Goal: Use online tool/utility: Utilize a website feature to perform a specific function

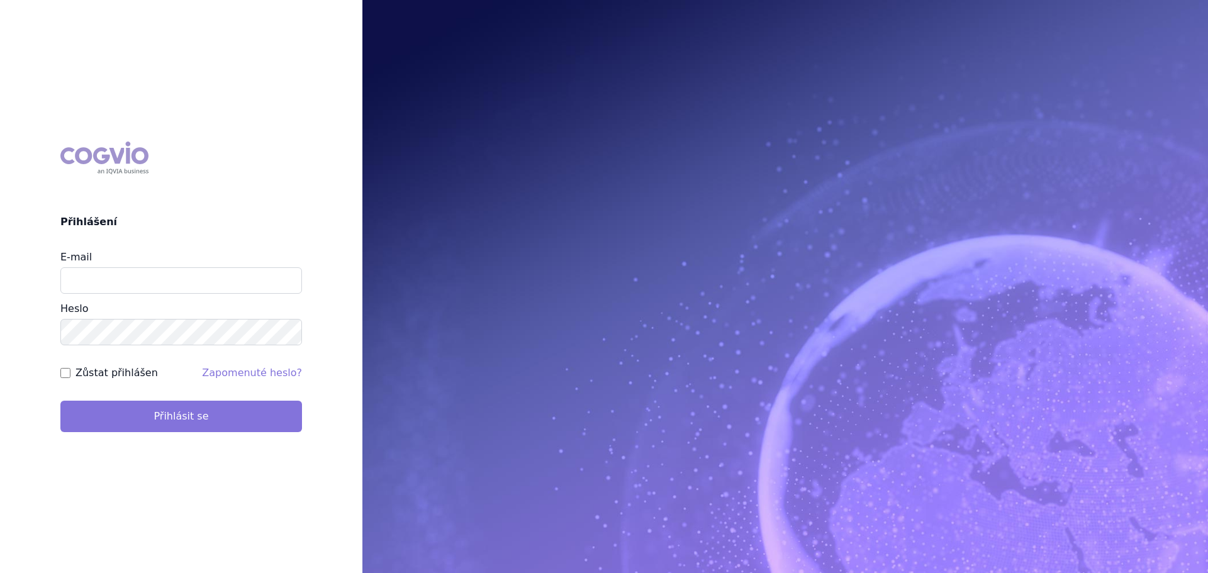
type input "[PERSON_NAME][EMAIL_ADDRESS][DOMAIN_NAME]"
click at [173, 417] on button "Přihlásit se" at bounding box center [181, 416] width 242 height 31
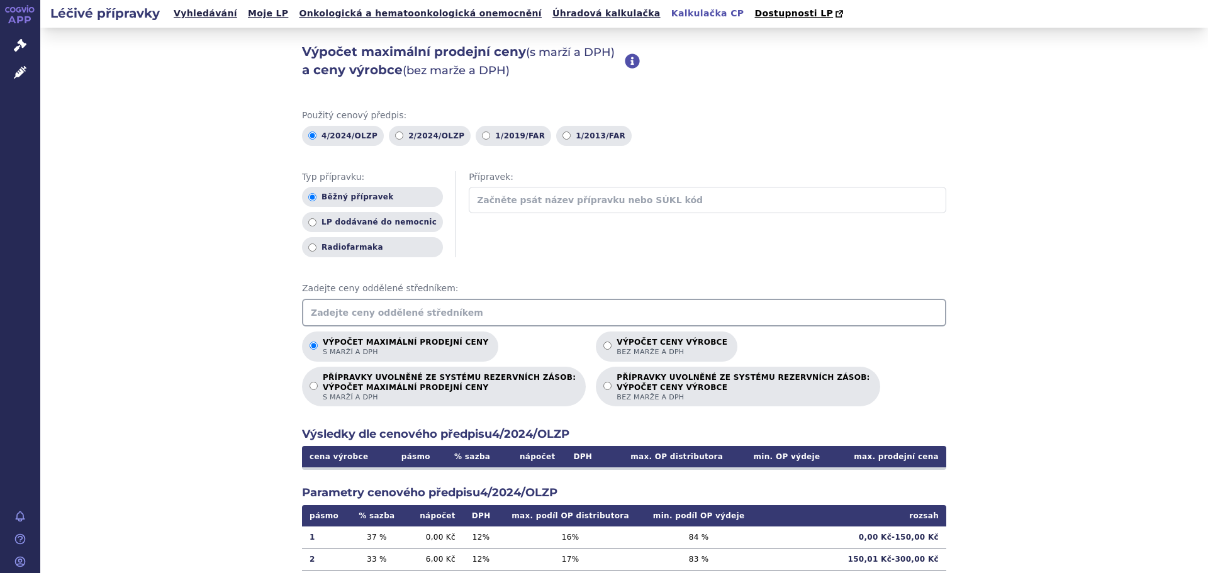
click at [313, 309] on input "text" at bounding box center [624, 313] width 645 height 28
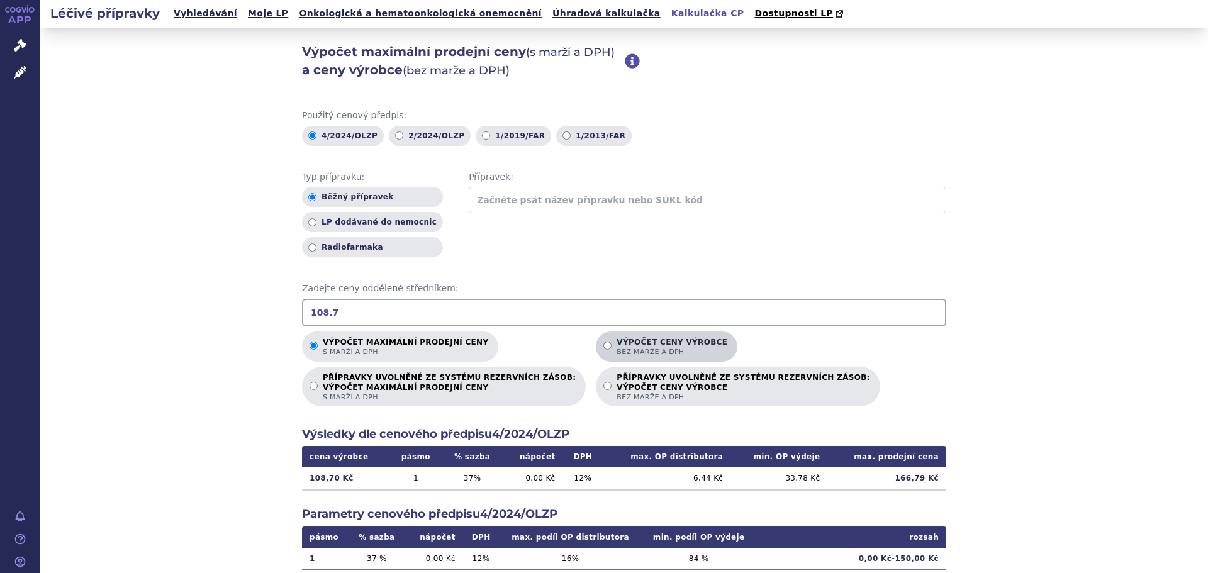
type input "108.7"
click at [596, 341] on label "Výpočet ceny výrobce bez marže a DPH" at bounding box center [667, 347] width 142 height 30
click at [604, 342] on input "Výpočet ceny výrobce bez marže a DPH" at bounding box center [608, 346] width 8 height 8
radio input "true"
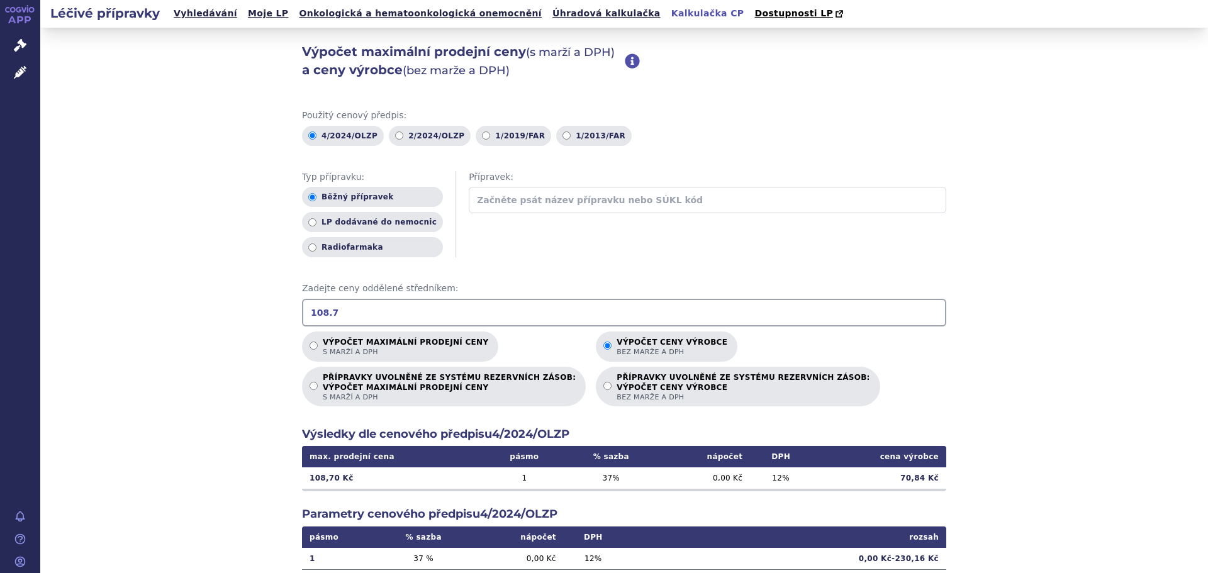
drag, startPoint x: 365, startPoint y: 307, endPoint x: 213, endPoint y: 317, distance: 152.0
click at [213, 317] on div "Výpočet maximální prodejní ceny (s marží a DPH) a ceny výrobce (bez marže a DPH…" at bounding box center [624, 395] width 1168 height 735
type input "207.36"
